Goal: Task Accomplishment & Management: Manage account settings

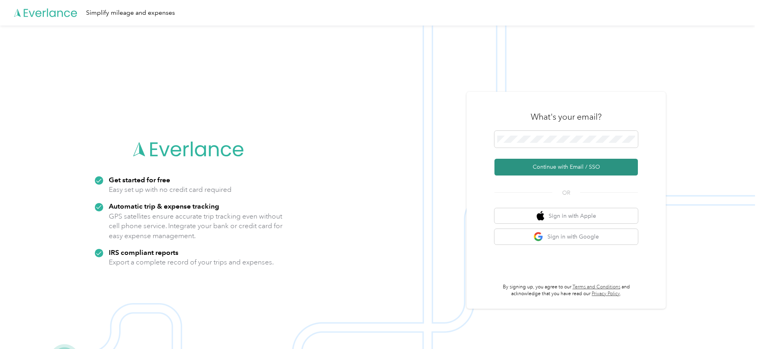
click at [566, 162] on button "Continue with Email / SSO" at bounding box center [565, 167] width 143 height 17
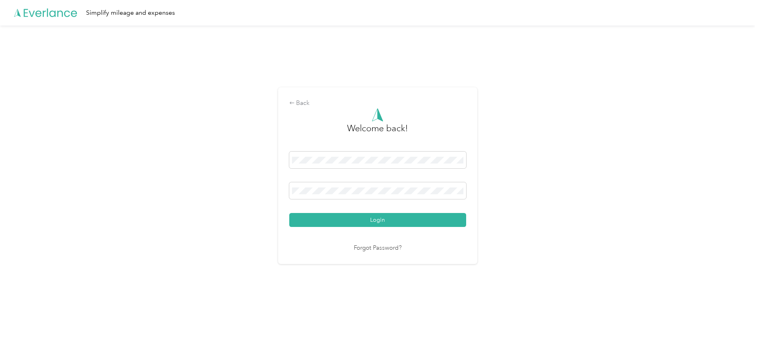
click at [404, 214] on button "Login" at bounding box center [377, 220] width 177 height 14
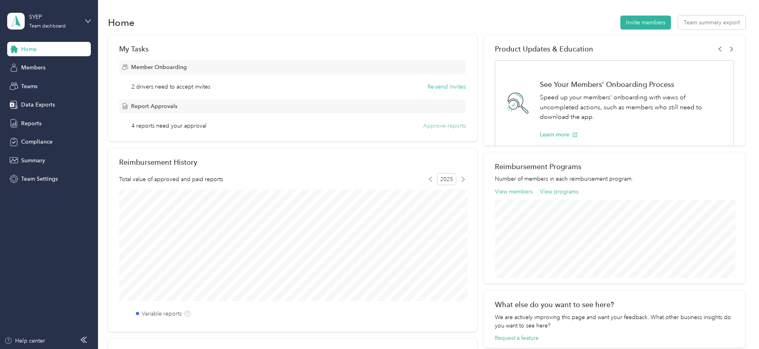
click at [460, 125] on button "Approve reports" at bounding box center [444, 126] width 43 height 8
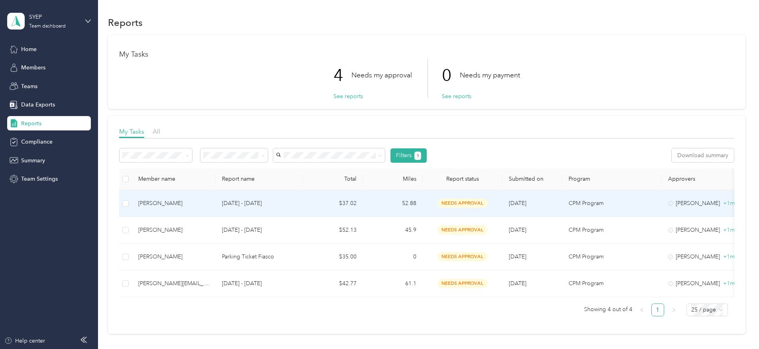
click at [254, 200] on p "[DATE] - [DATE]" at bounding box center [259, 203] width 75 height 9
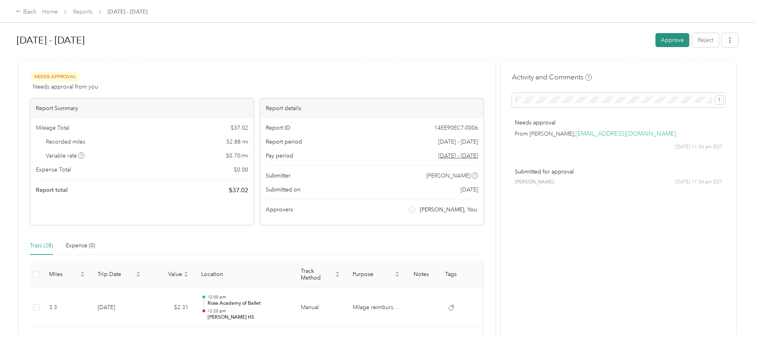
click at [675, 41] on button "Approve" at bounding box center [672, 40] width 34 height 14
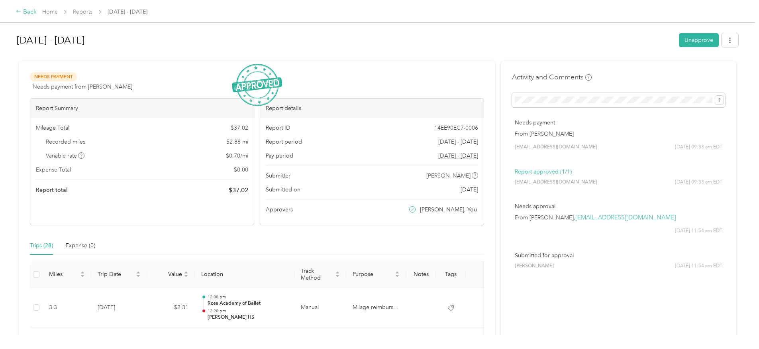
click at [34, 15] on div "Back" at bounding box center [26, 12] width 21 height 10
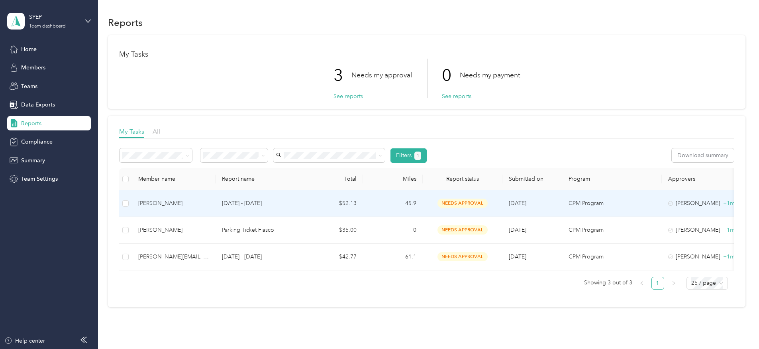
click at [235, 209] on td "[DATE] - [DATE]" at bounding box center [260, 203] width 88 height 27
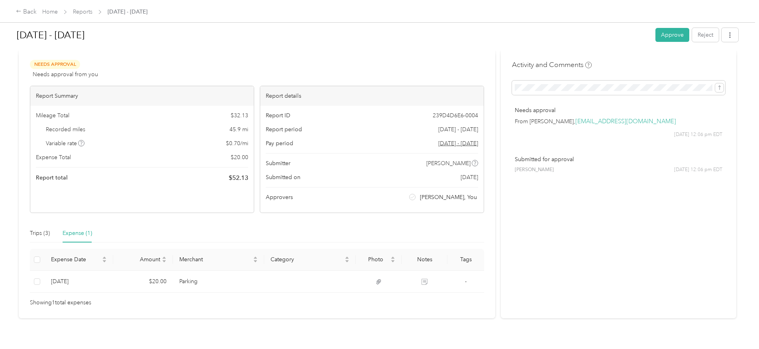
scroll to position [23, 0]
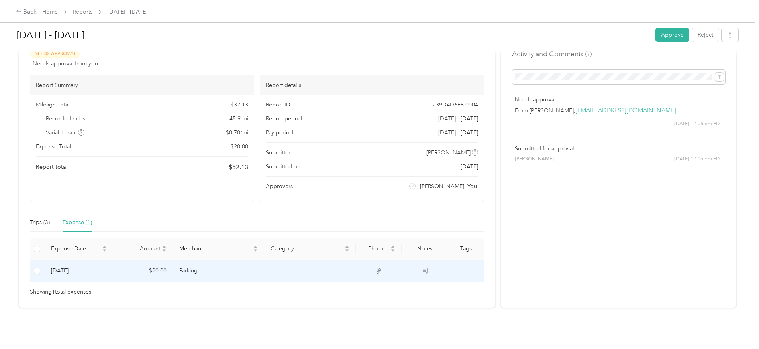
click at [432, 272] on td at bounding box center [425, 271] width 46 height 22
click at [376, 269] on td at bounding box center [379, 271] width 46 height 22
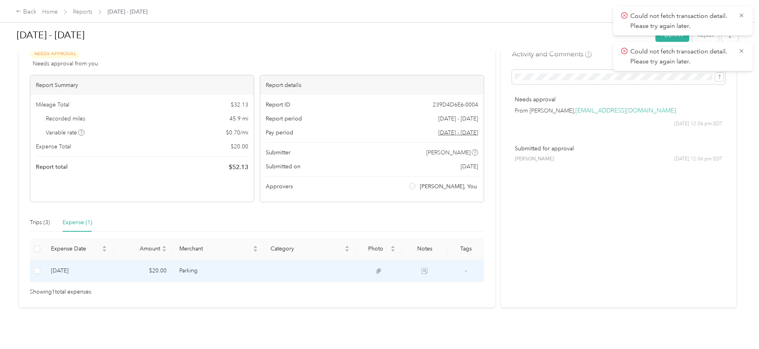
click at [460, 273] on td "-" at bounding box center [465, 271] width 37 height 22
click at [112, 272] on td "[DATE]" at bounding box center [79, 271] width 69 height 22
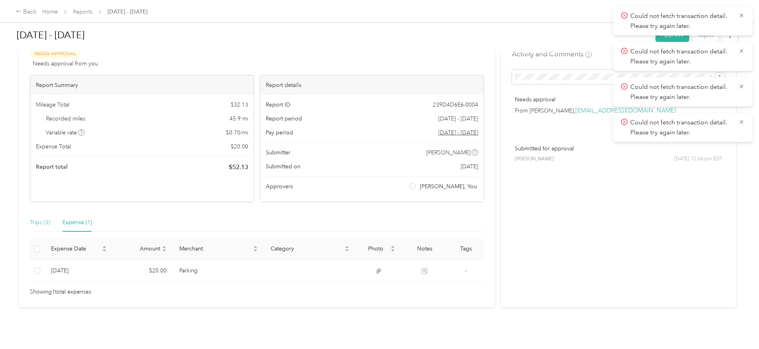
click at [36, 217] on div "Trips (3)" at bounding box center [40, 222] width 20 height 18
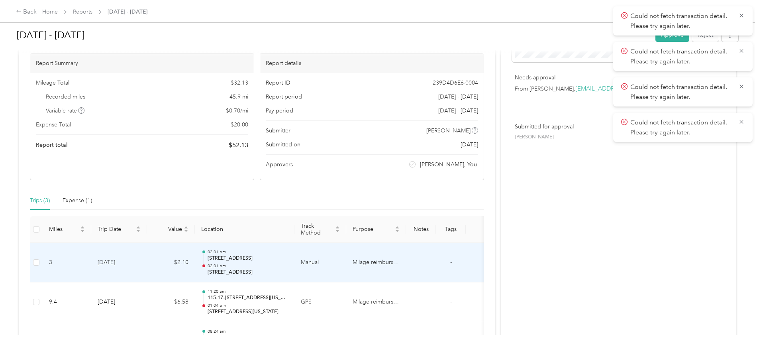
scroll to position [24, 0]
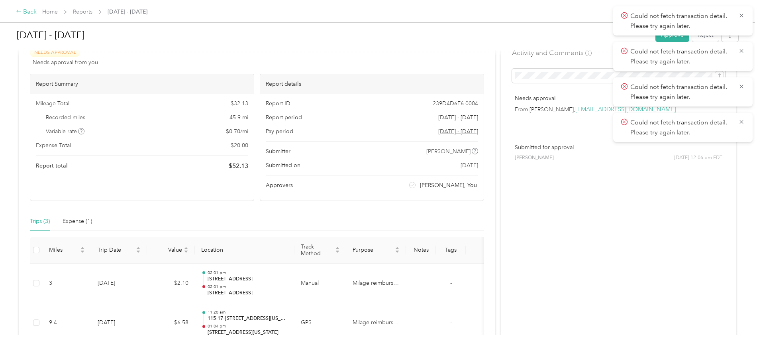
click at [24, 14] on div "Back" at bounding box center [26, 12] width 21 height 10
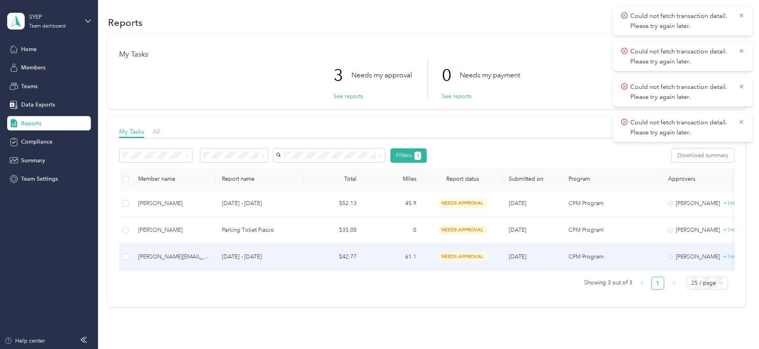
click at [196, 257] on div "zachary.weiner@commonpoint.org" at bounding box center [173, 256] width 71 height 9
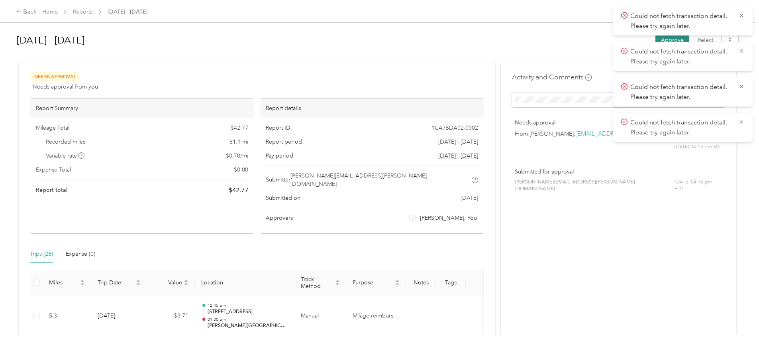
click at [677, 39] on button "Approve" at bounding box center [672, 40] width 34 height 14
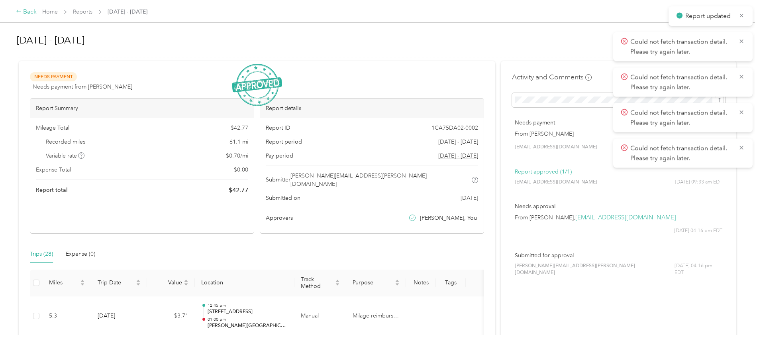
click at [28, 10] on div "Back" at bounding box center [26, 12] width 21 height 10
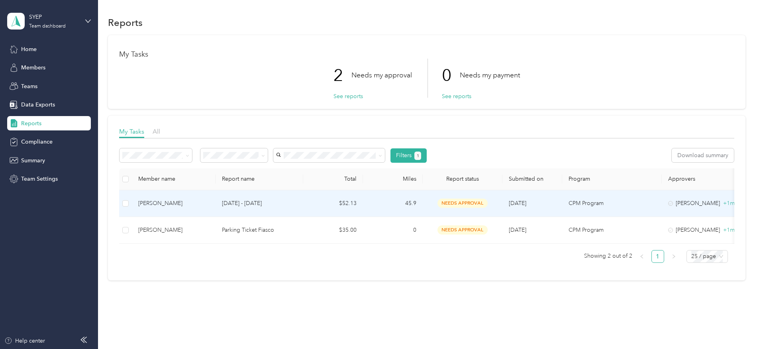
click at [349, 196] on td "$52.13" at bounding box center [333, 203] width 60 height 27
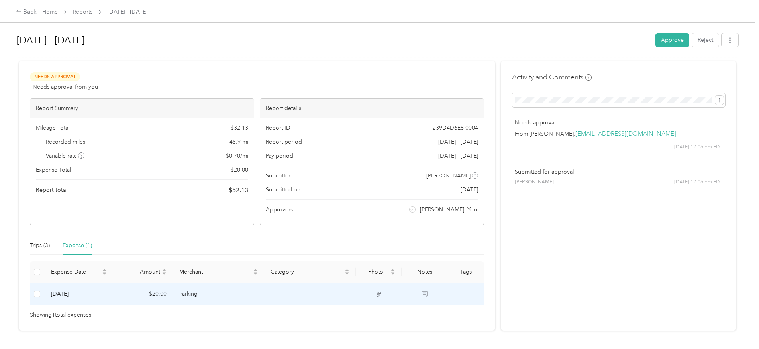
click at [374, 294] on td at bounding box center [379, 294] width 46 height 22
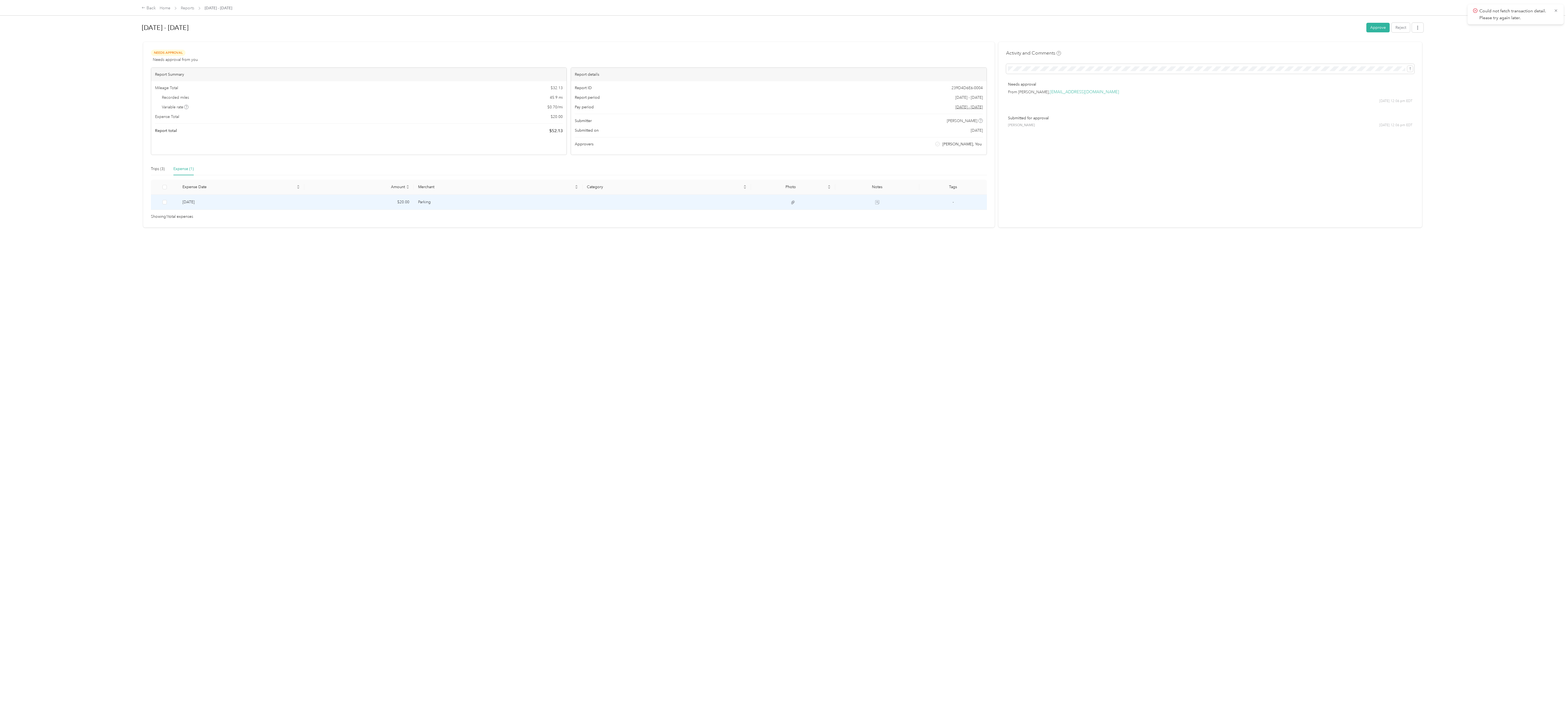
click at [523, 205] on td at bounding box center [793, 202] width 84 height 15
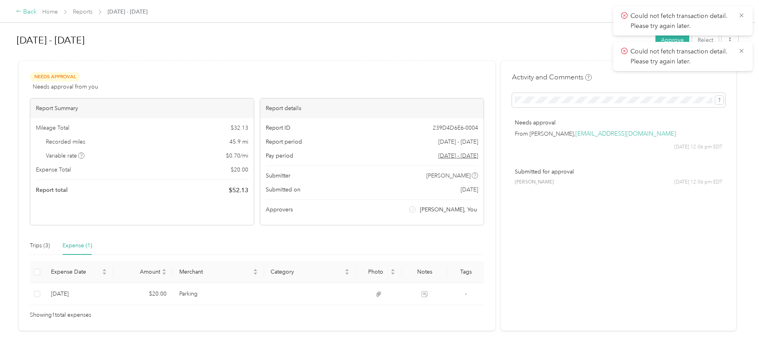
click at [28, 15] on div "Back" at bounding box center [26, 12] width 21 height 10
